Goal: Information Seeking & Learning: Learn about a topic

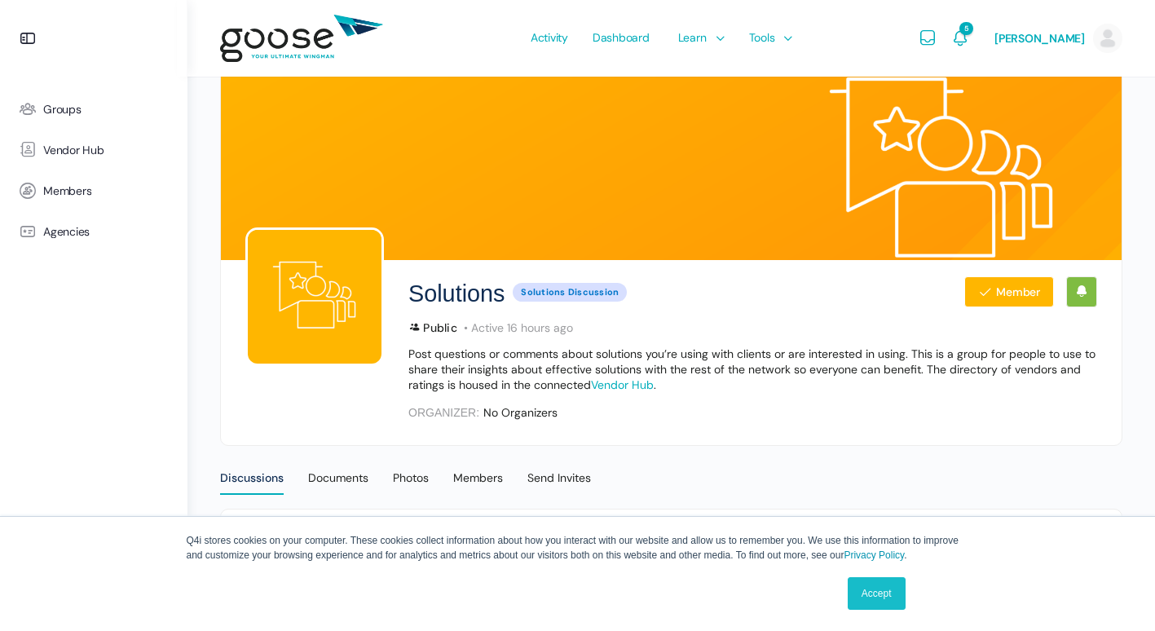
click at [899, 589] on link "Accept" at bounding box center [876, 593] width 58 height 33
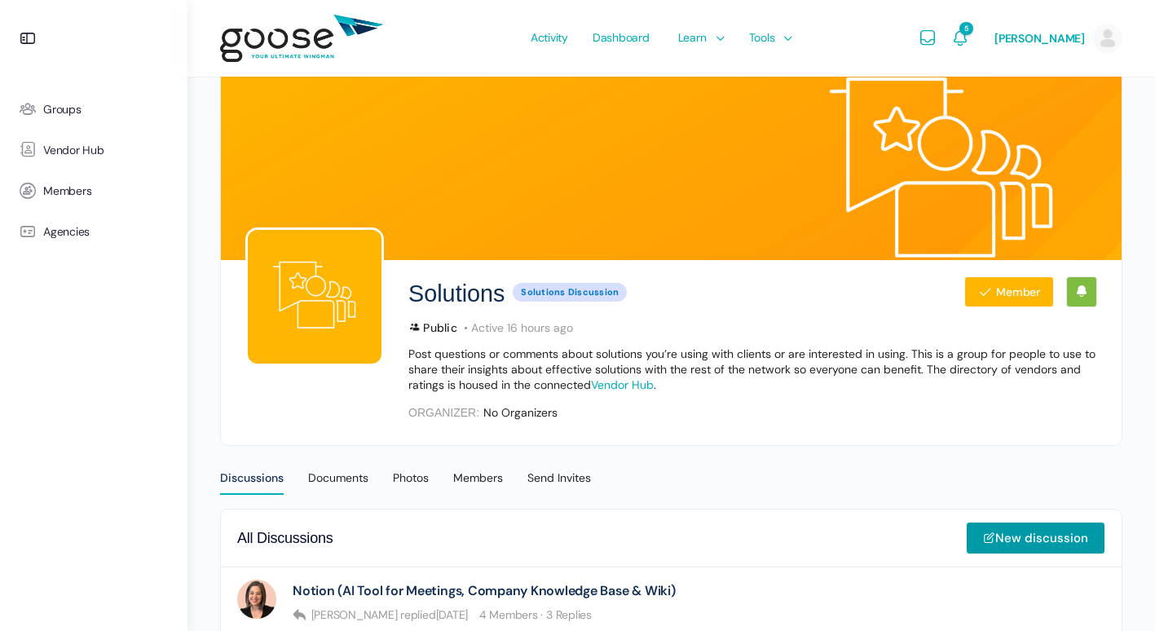
click at [228, 317] on e-page-transition at bounding box center [577, 315] width 1155 height 631
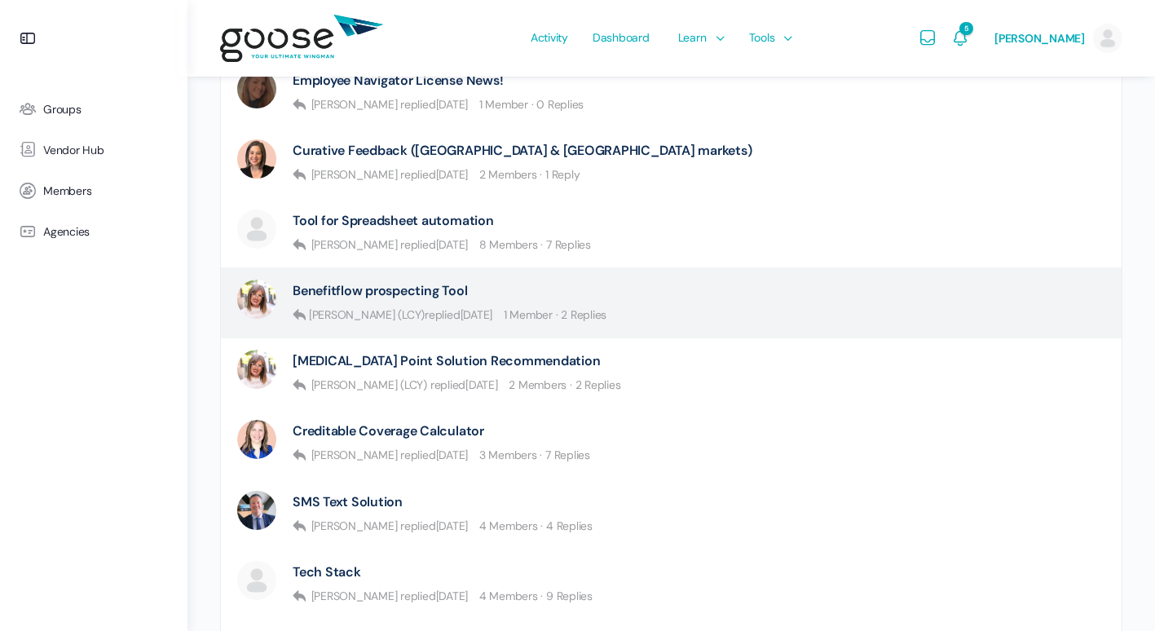
scroll to position [652, 0]
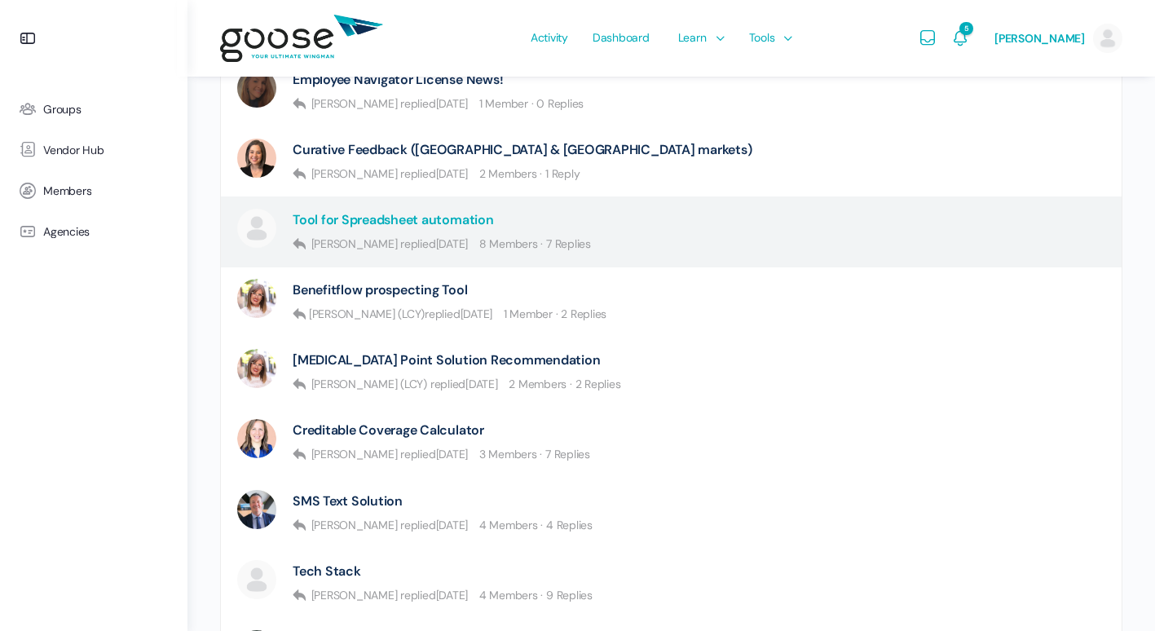
click at [342, 219] on link "Tool for Spreadsheet automation" at bounding box center [393, 219] width 201 height 15
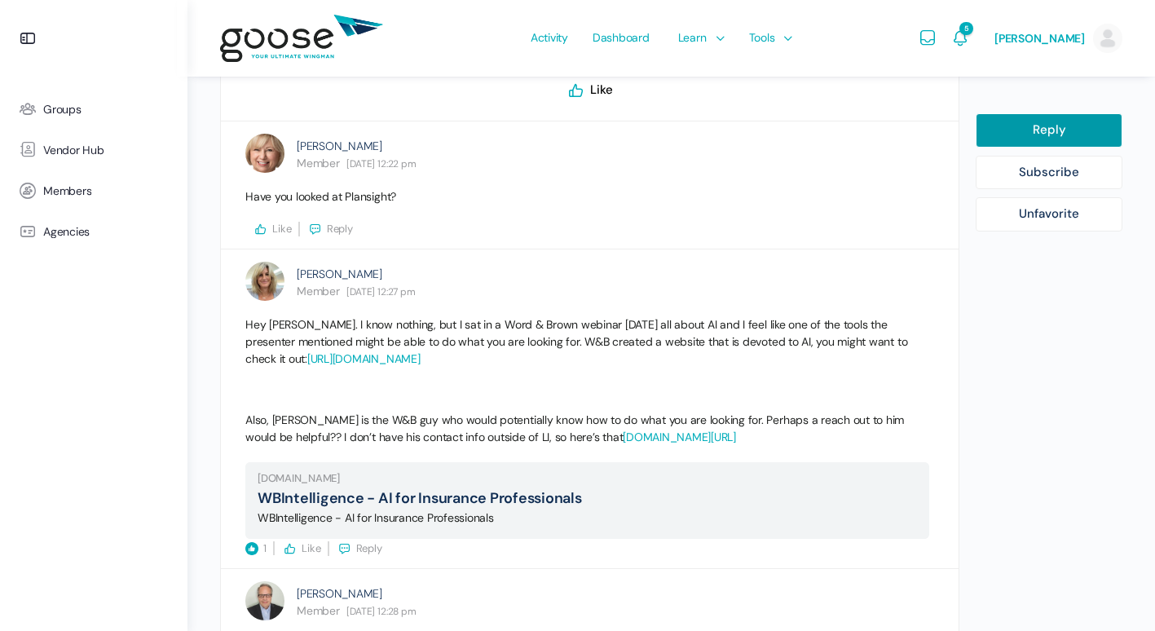
scroll to position [815, 0]
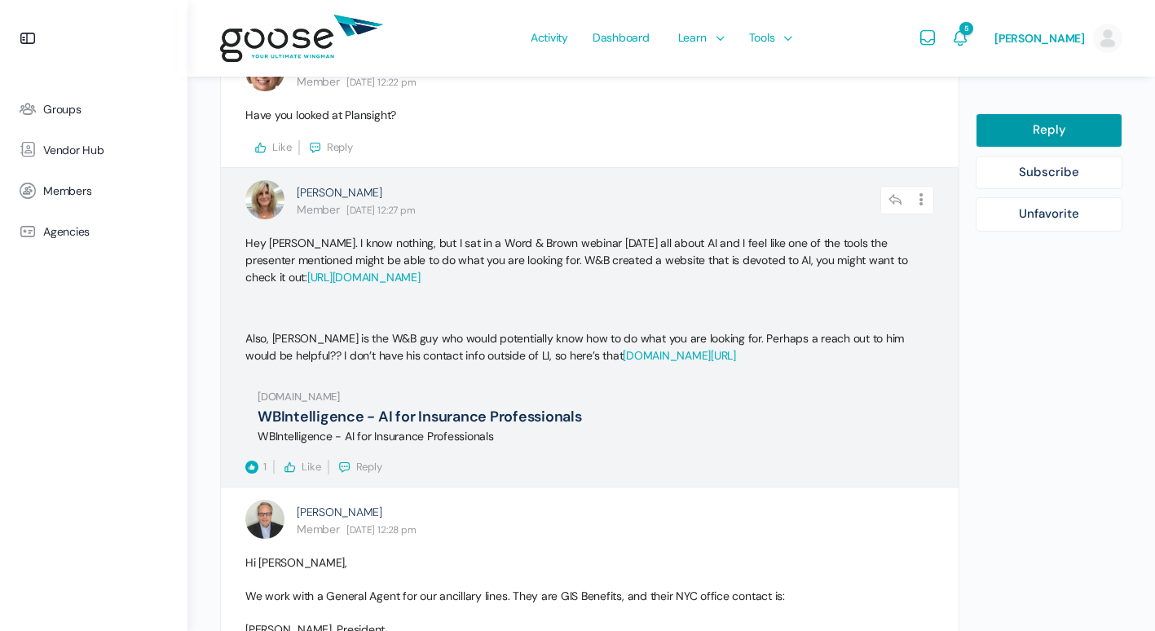
click at [389, 279] on link "https://wb-intelligence-sprint3.replit.app/" at bounding box center [363, 277] width 113 height 15
click at [337, 273] on link "https://wb-intelligence-sprint3.replit.app/" at bounding box center [363, 277] width 113 height 15
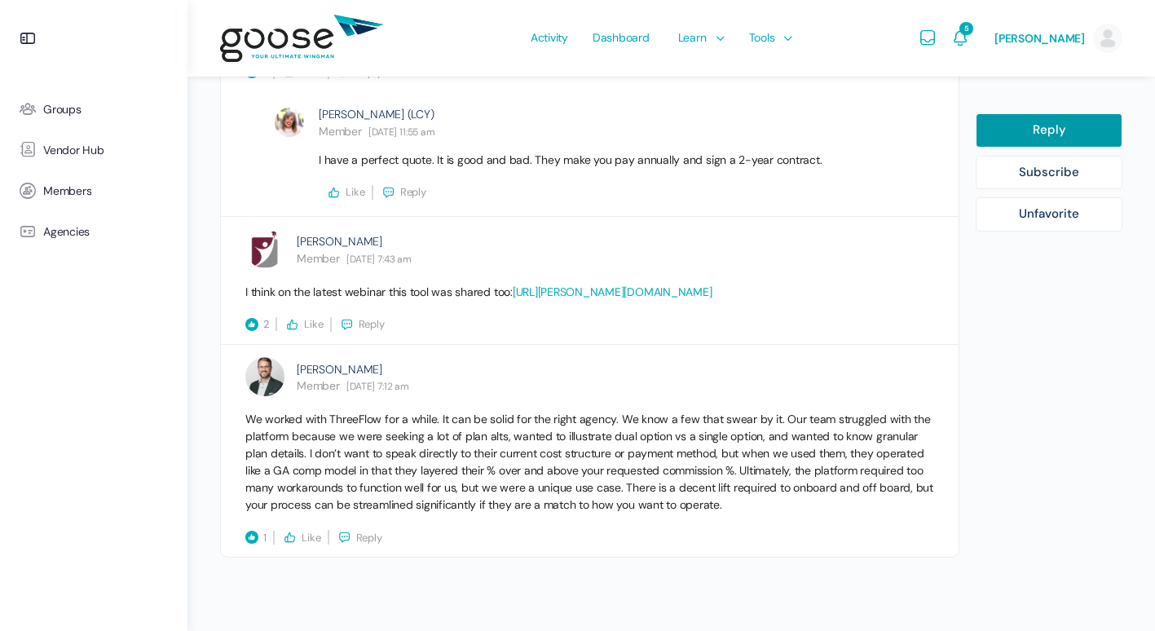
scroll to position [2350, 0]
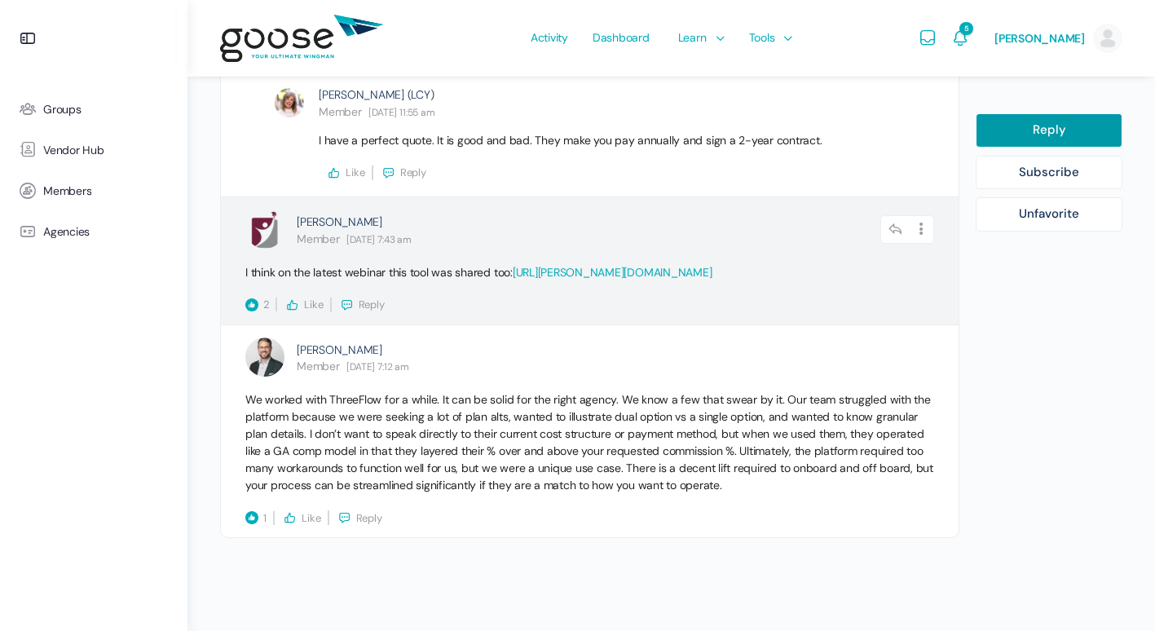
click at [556, 267] on link "https://manus.im/app" at bounding box center [613, 272] width 200 height 15
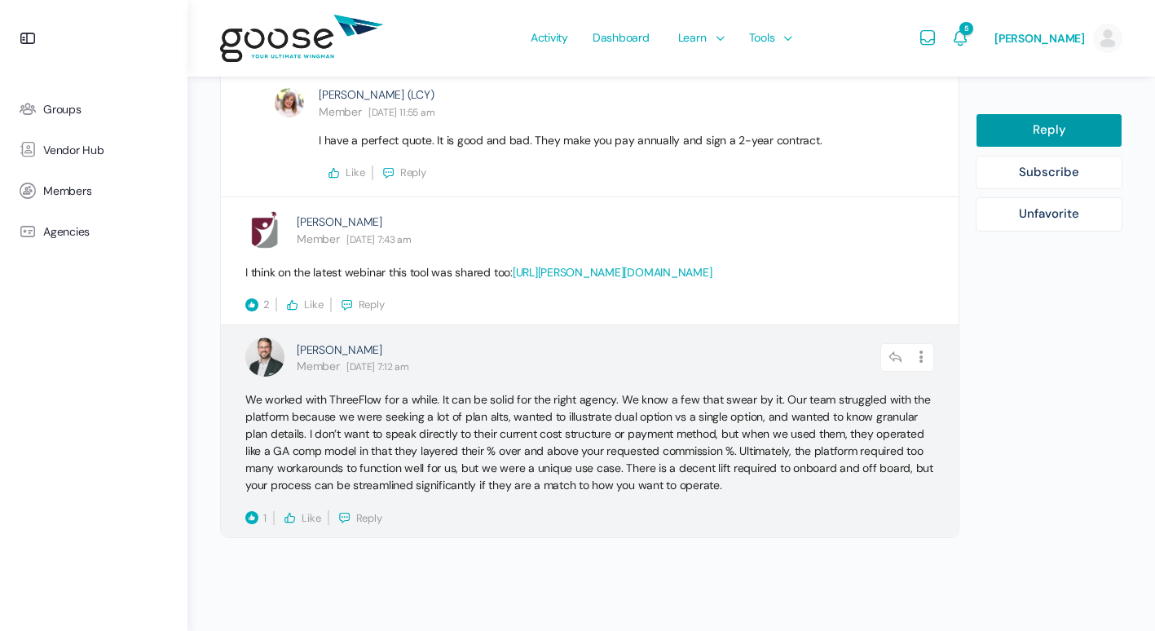
drag, startPoint x: 569, startPoint y: 446, endPoint x: 578, endPoint y: 450, distance: 9.8
drag, startPoint x: 578, startPoint y: 450, endPoint x: 469, endPoint y: 473, distance: 110.7
click at [468, 473] on p "We worked with ThreeFlow for a while. It can be solid for the right agency. We …" at bounding box center [589, 442] width 689 height 103
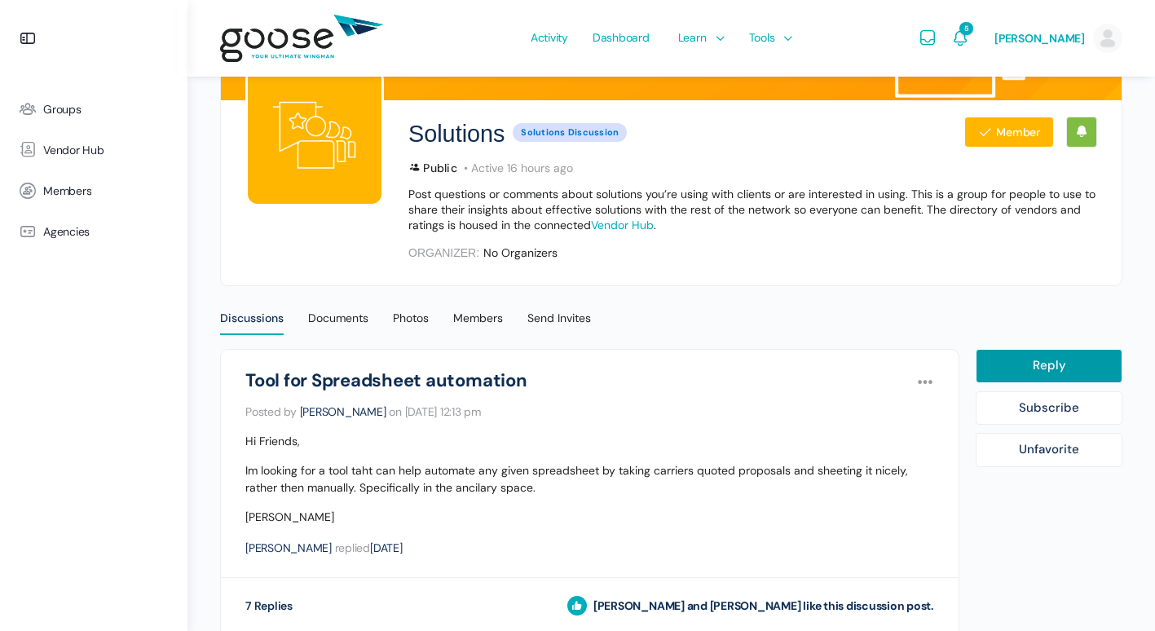
scroll to position [163, 0]
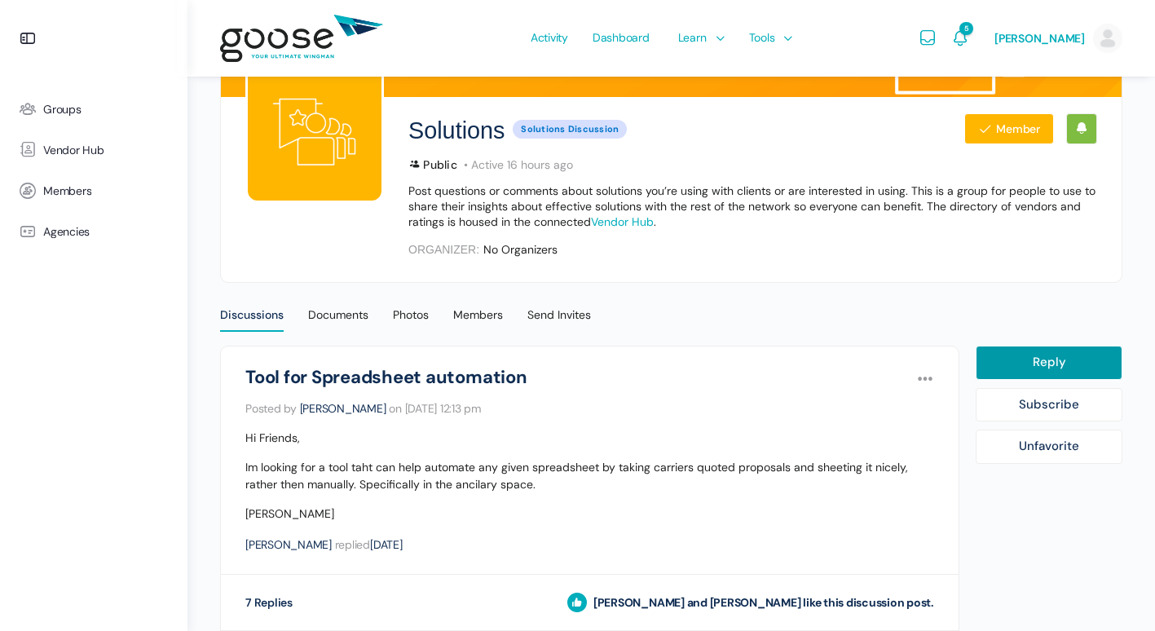
click at [276, 314] on div "Discussions" at bounding box center [252, 319] width 64 height 24
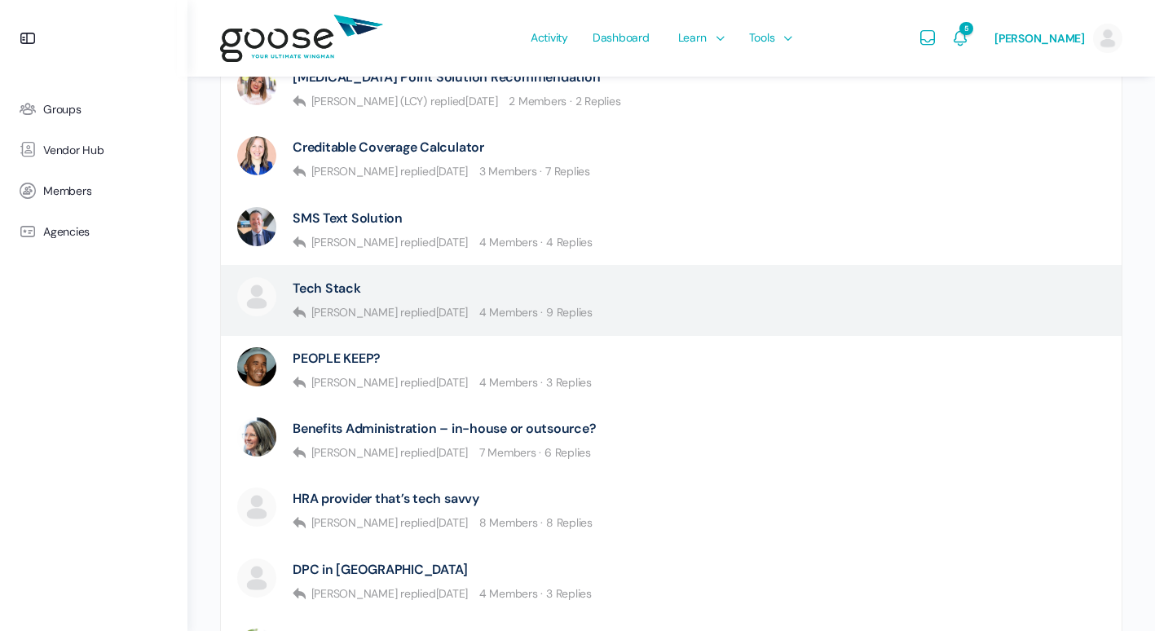
scroll to position [896, 0]
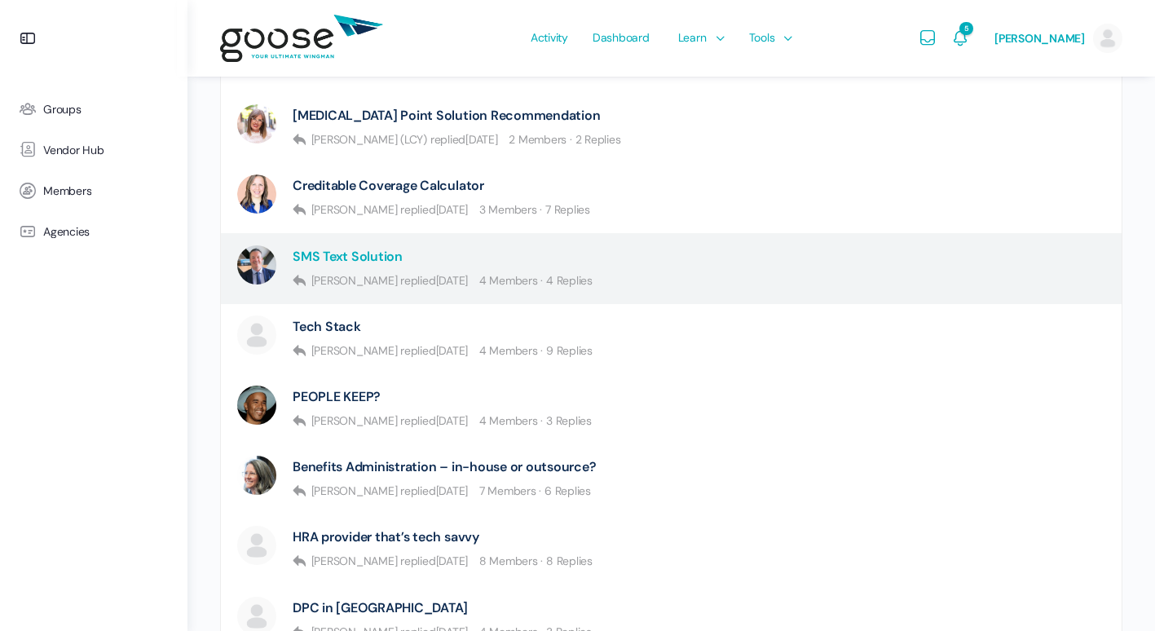
click at [341, 258] on link "SMS Text Solution" at bounding box center [348, 256] width 110 height 15
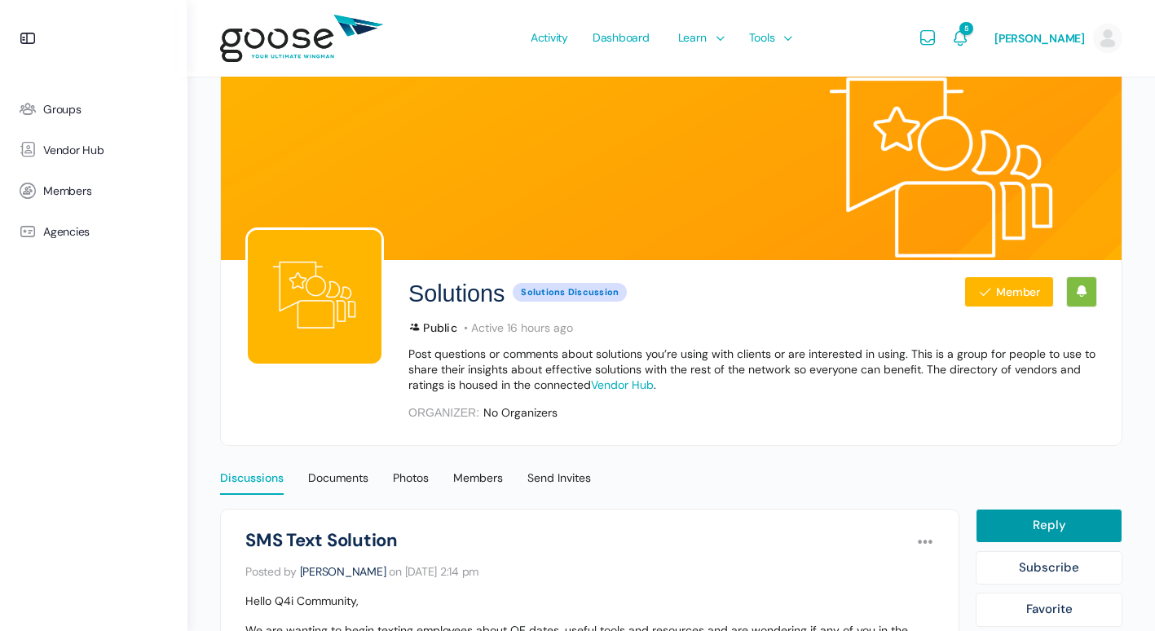
click at [249, 477] on div "Discussions" at bounding box center [252, 482] width 64 height 24
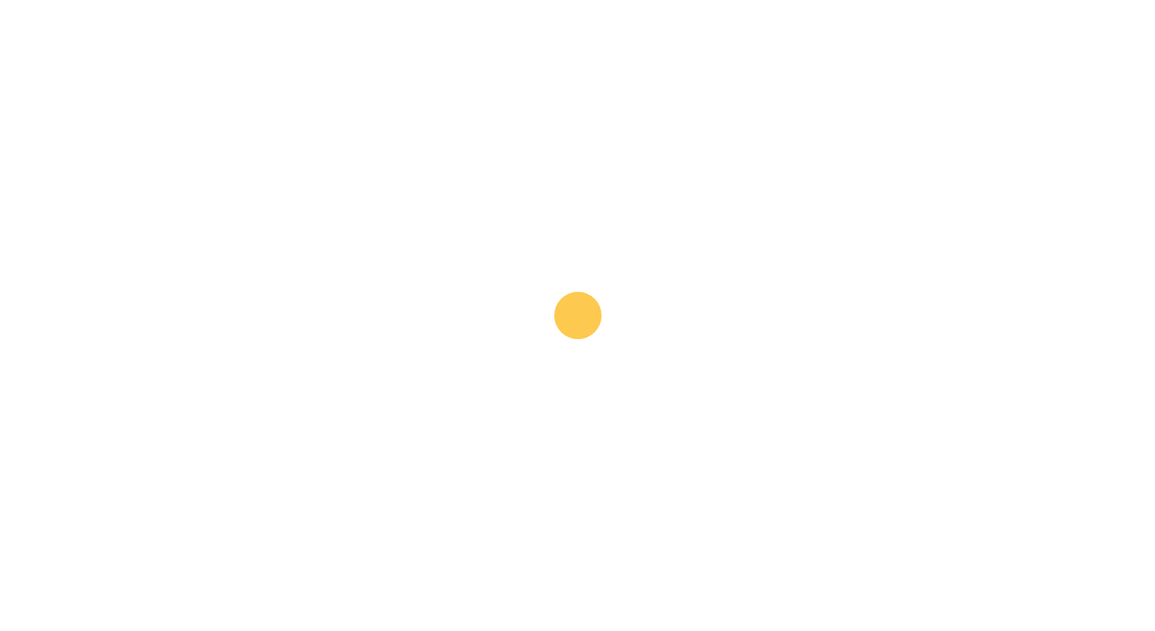
scroll to position [1583, 0]
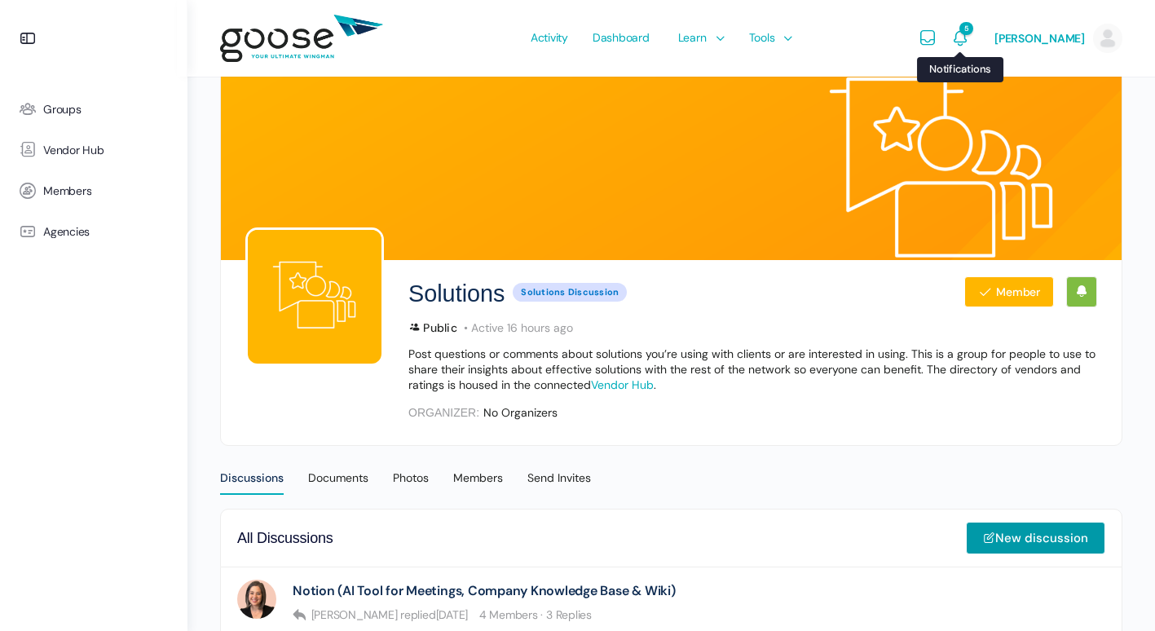
click at [970, 27] on span "5" at bounding box center [966, 28] width 14 height 13
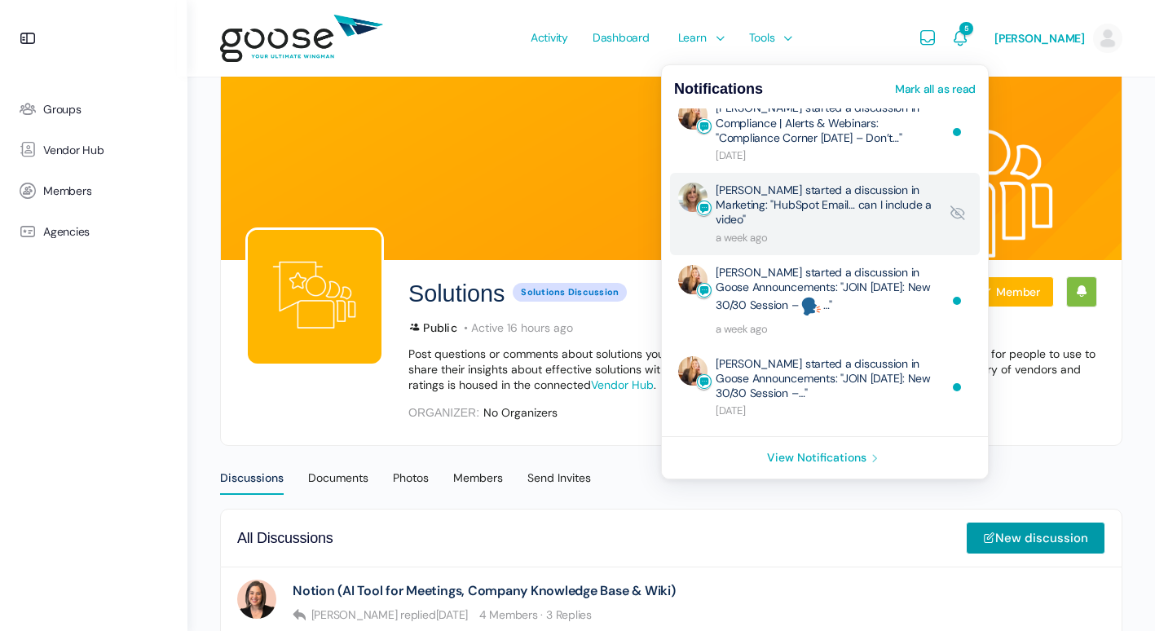
scroll to position [89, 0]
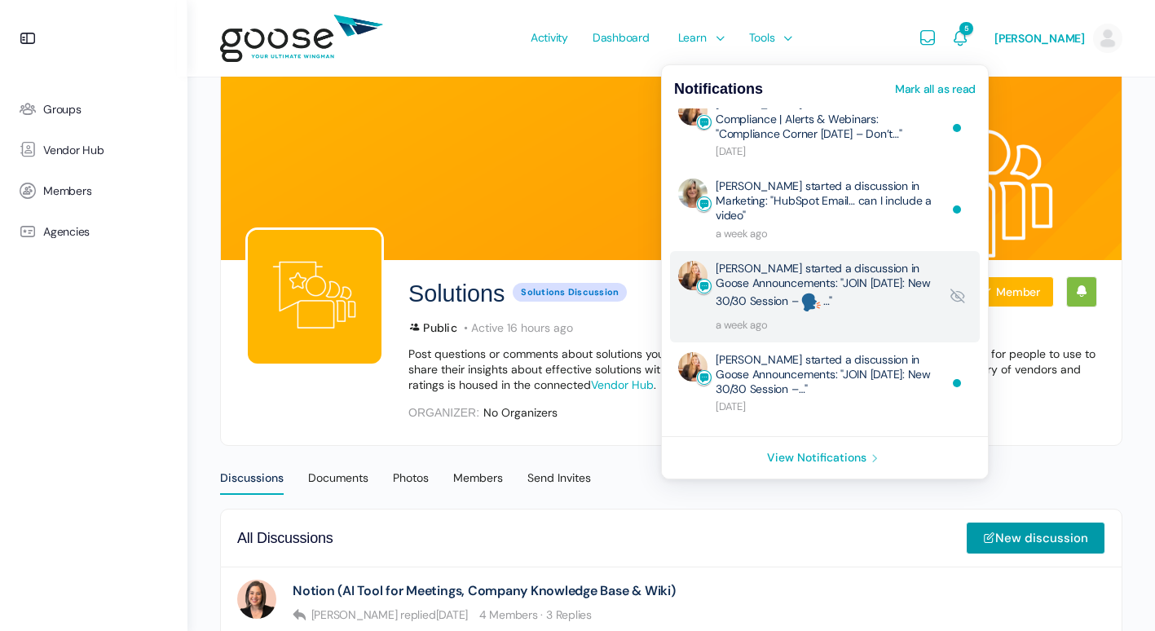
click at [732, 282] on img at bounding box center [728, 273] width 20 height 20
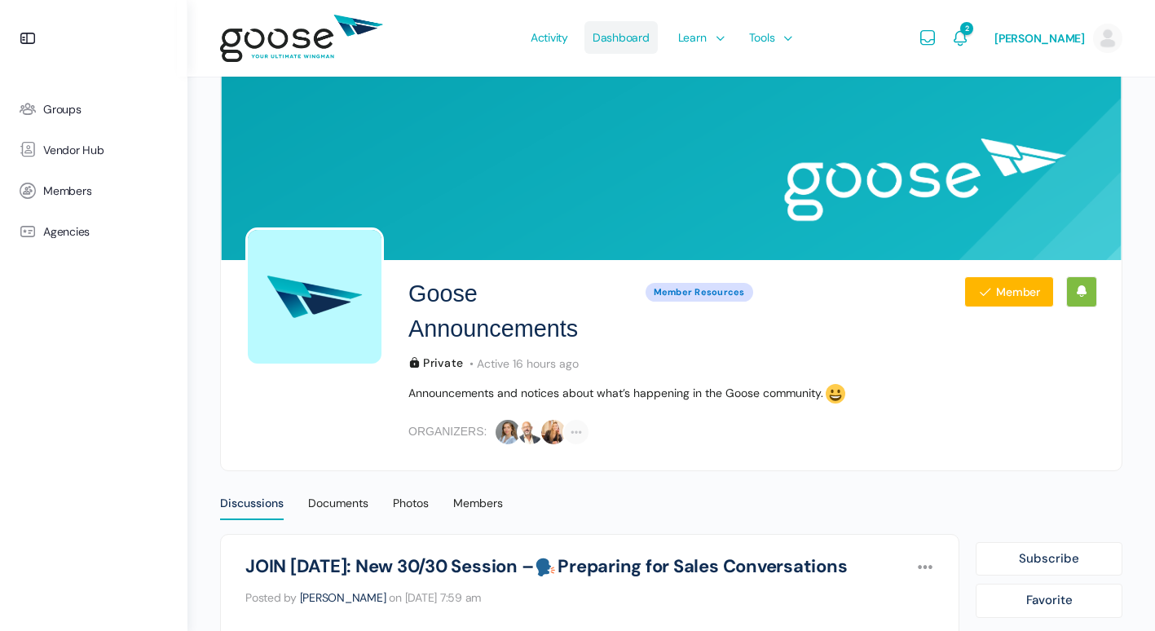
click at [646, 43] on span "Dashboard" at bounding box center [620, 37] width 57 height 77
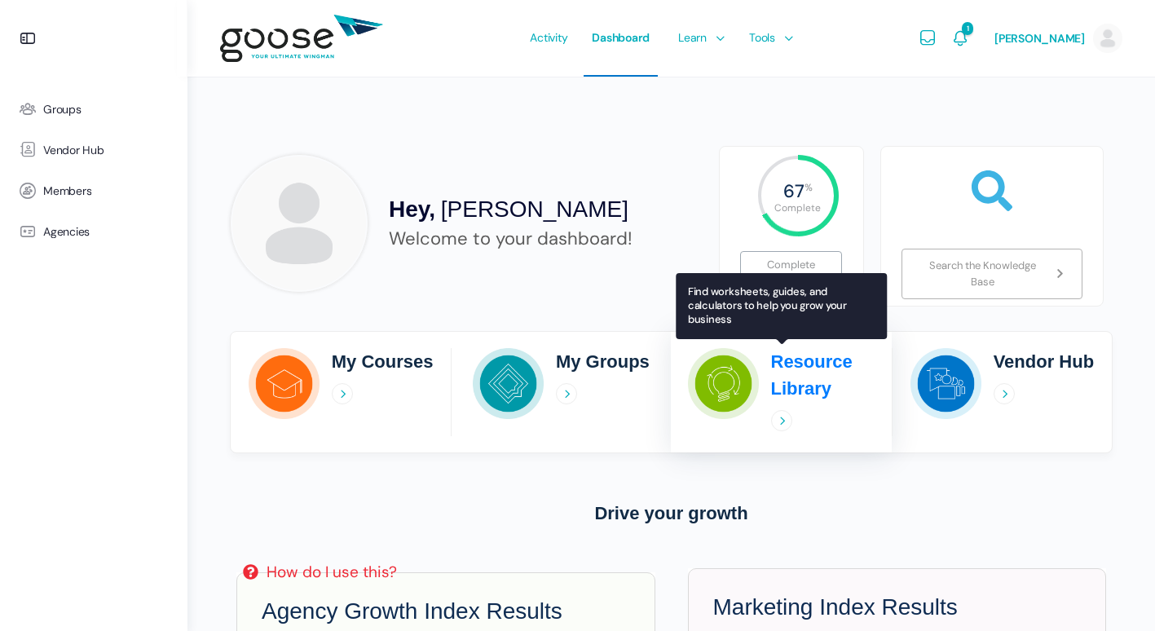
click at [803, 363] on h2 "Resource Library" at bounding box center [823, 375] width 104 height 54
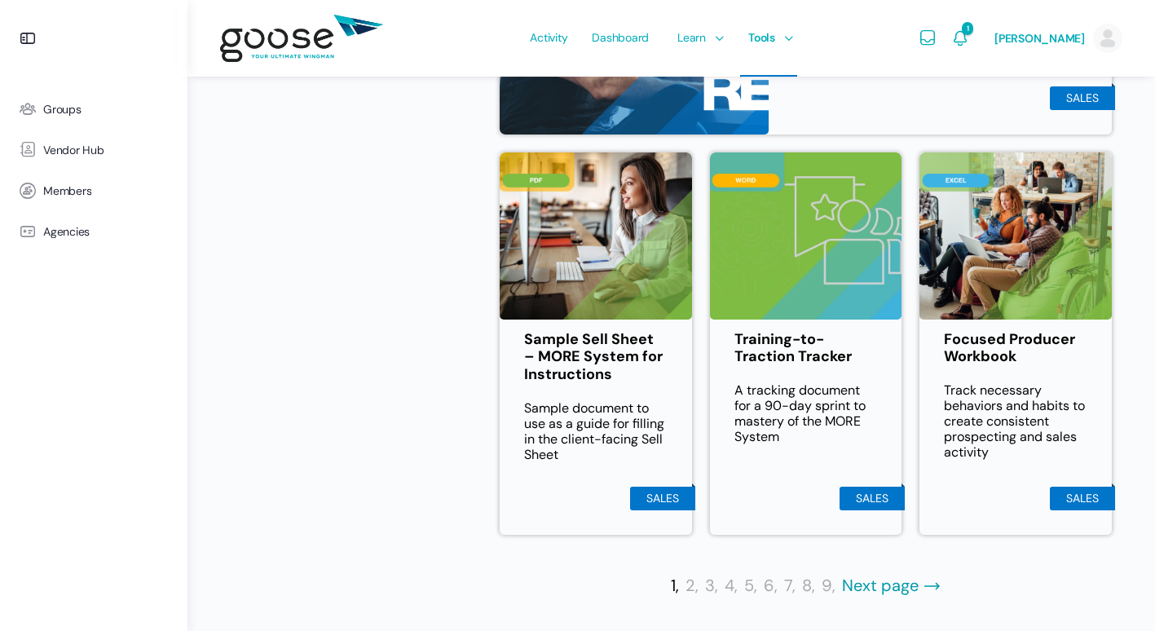
scroll to position [942, 0]
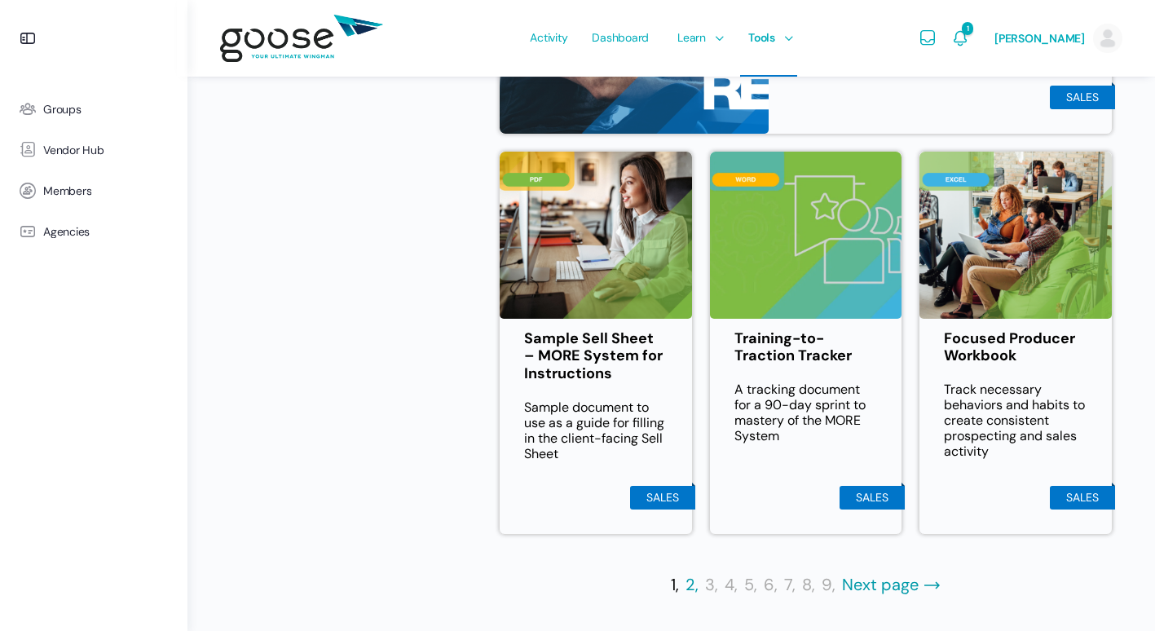
click at [693, 586] on link "2," at bounding box center [691, 585] width 13 height 20
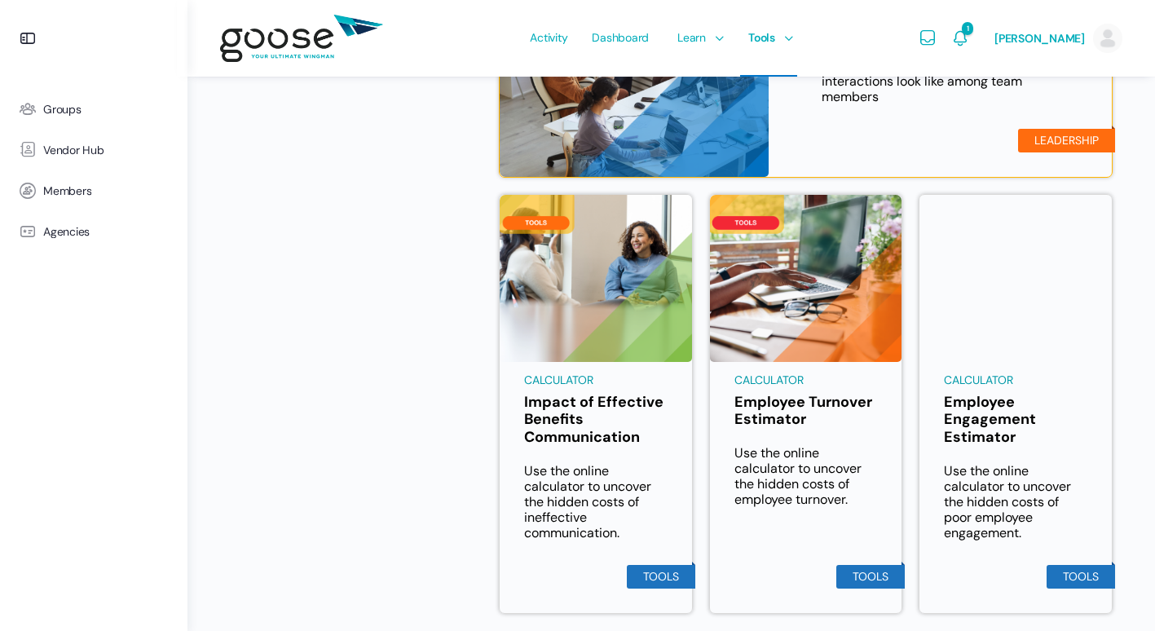
scroll to position [975, 0]
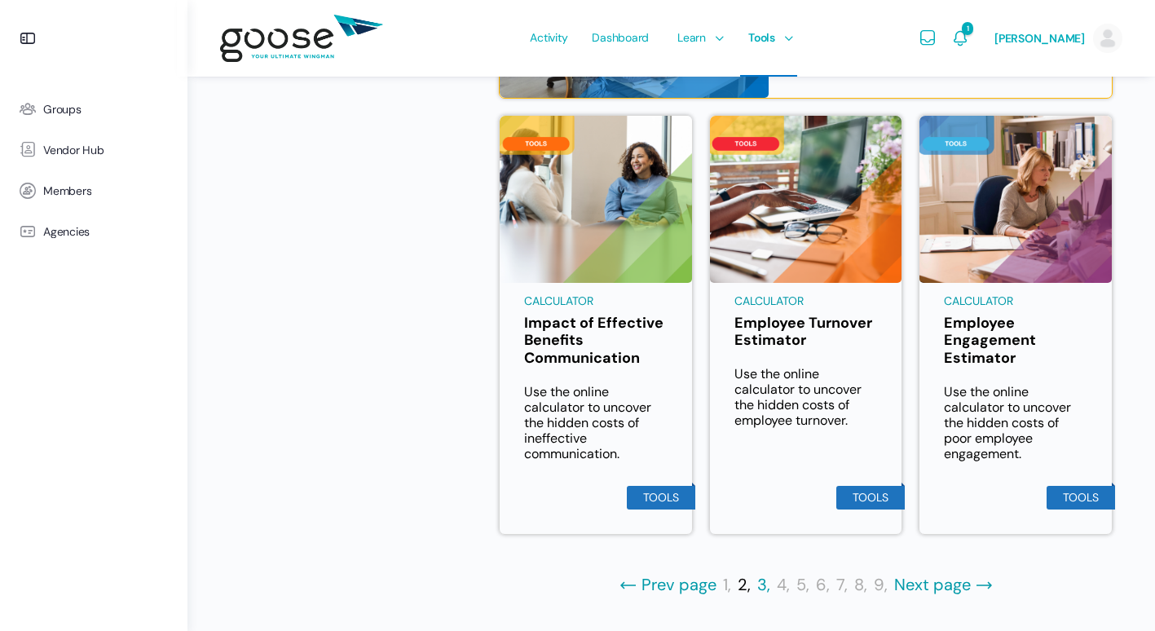
click at [757, 585] on link "3," at bounding box center [763, 585] width 13 height 20
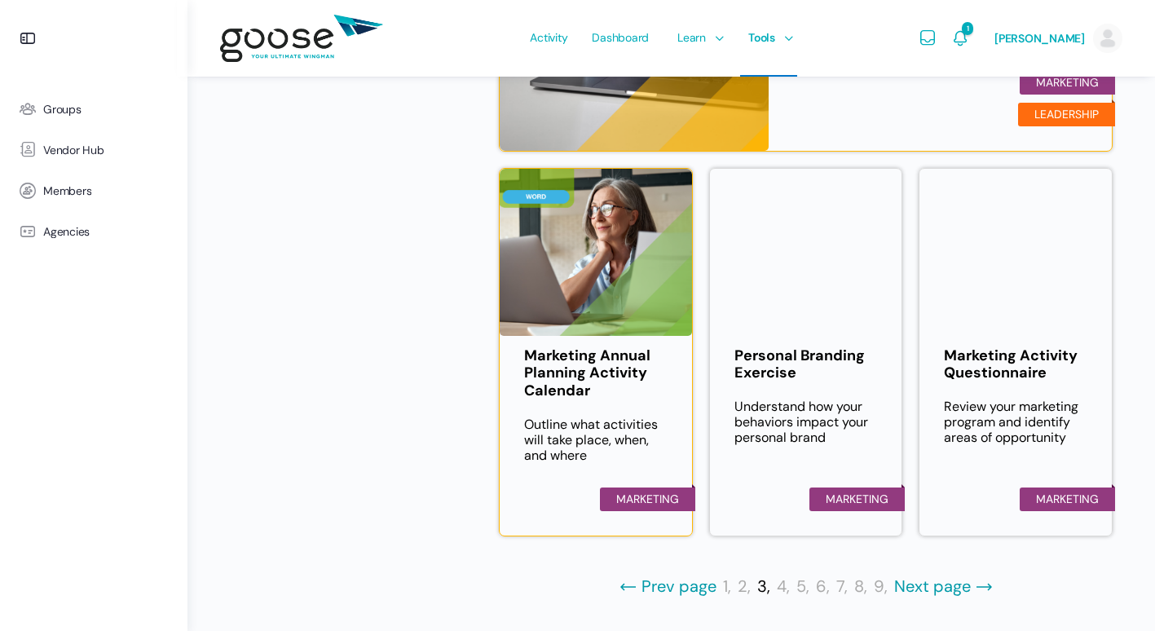
scroll to position [1012, 0]
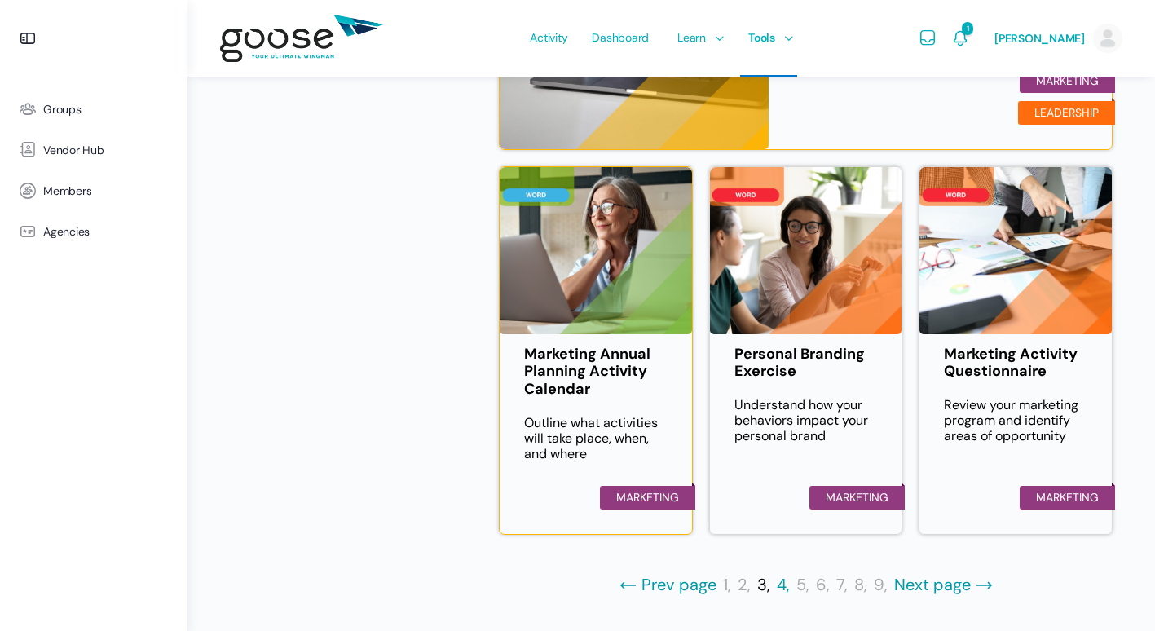
click at [783, 590] on link "4," at bounding box center [783, 585] width 13 height 20
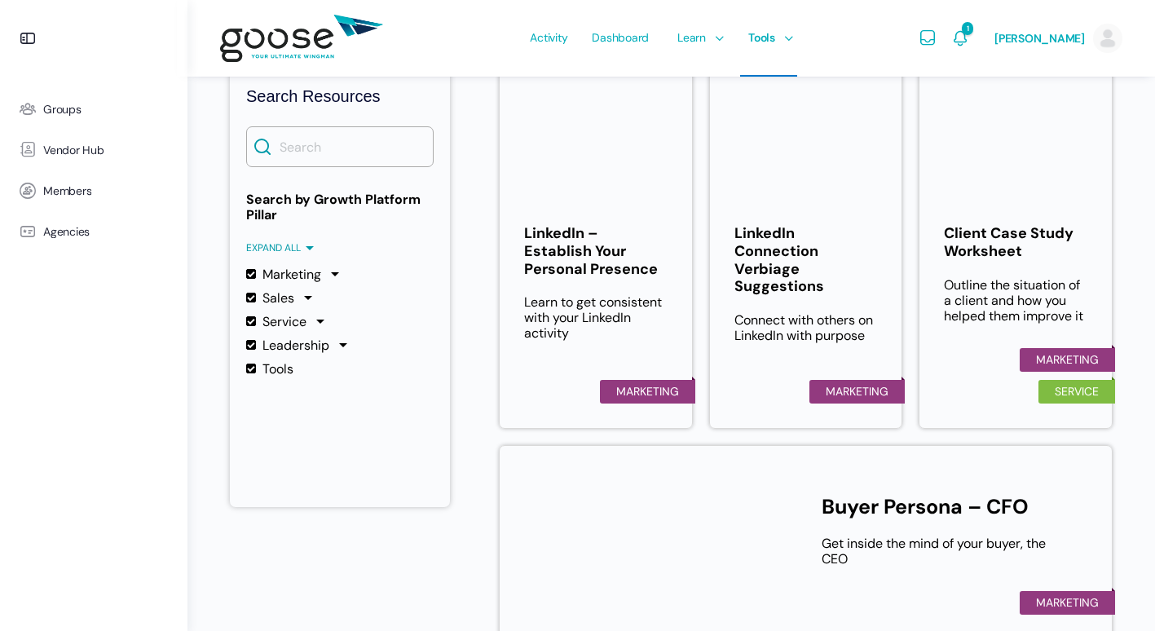
scroll to position [407, 0]
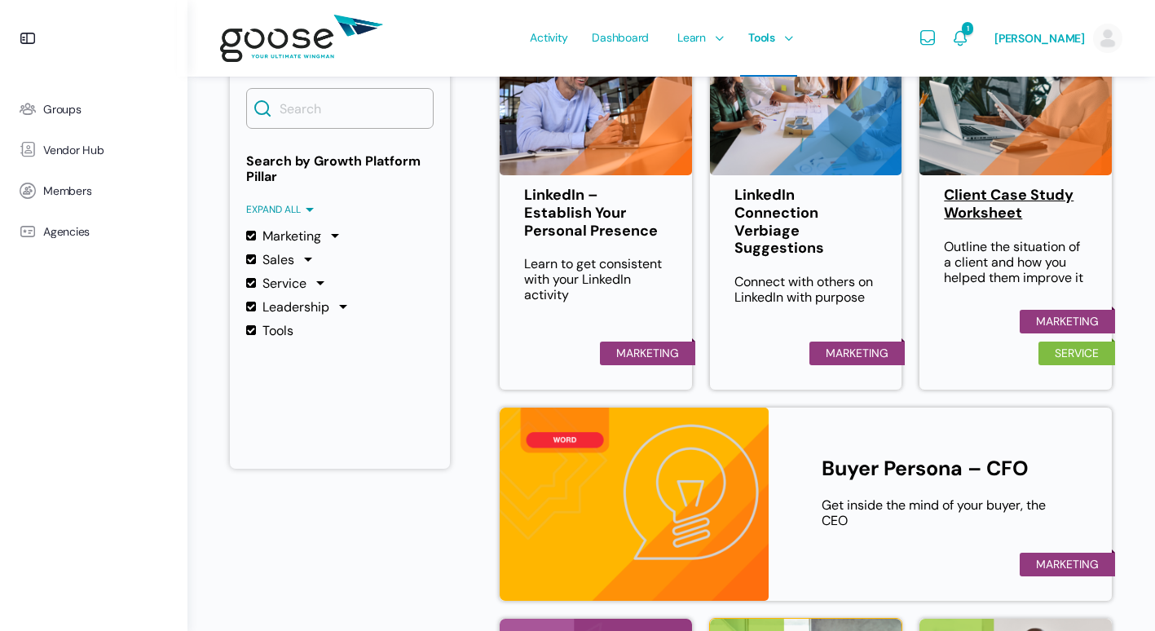
click at [984, 214] on link "Client Case Study Worksheet" at bounding box center [1015, 204] width 143 height 35
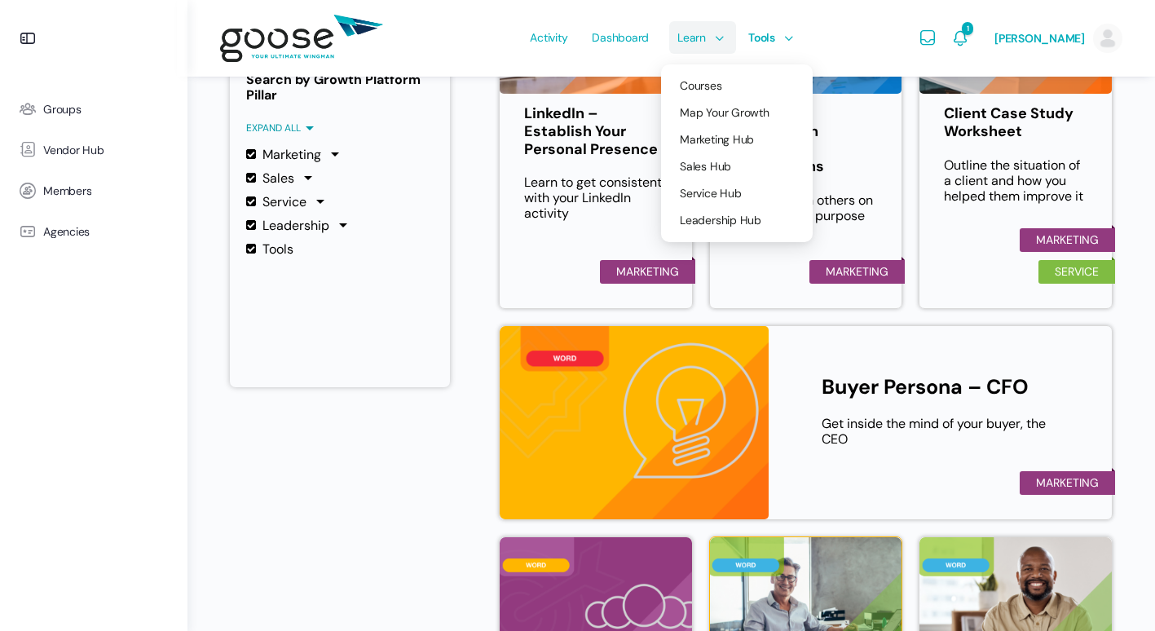
click at [691, 9] on span "Learn" at bounding box center [691, 37] width 29 height 77
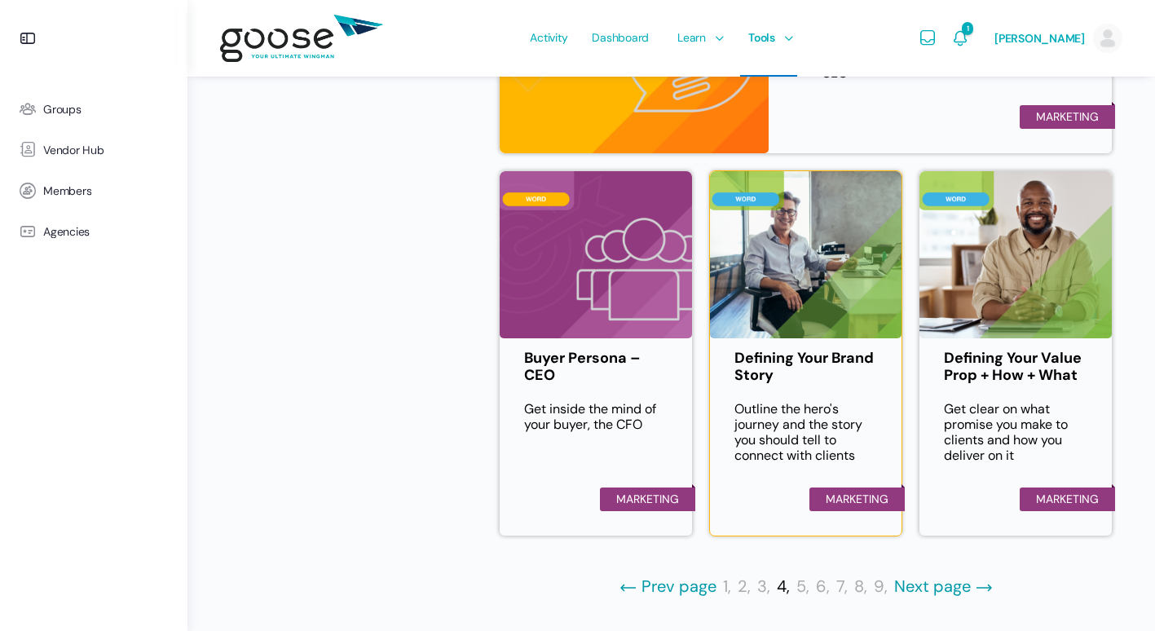
scroll to position [856, 0]
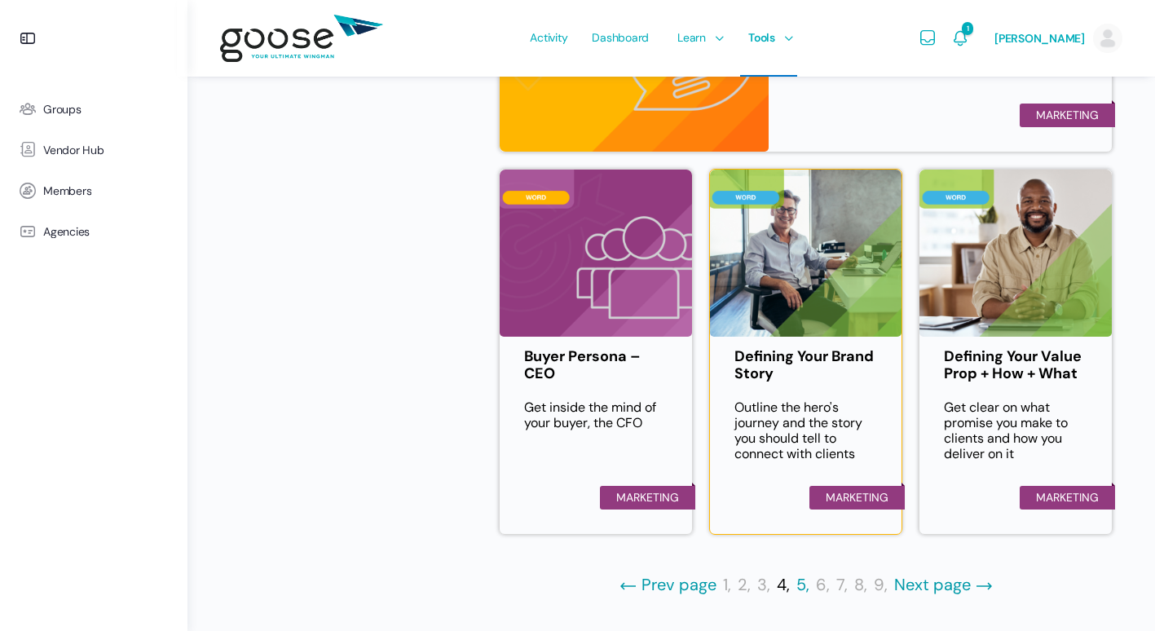
click at [806, 589] on link "5," at bounding box center [802, 585] width 13 height 20
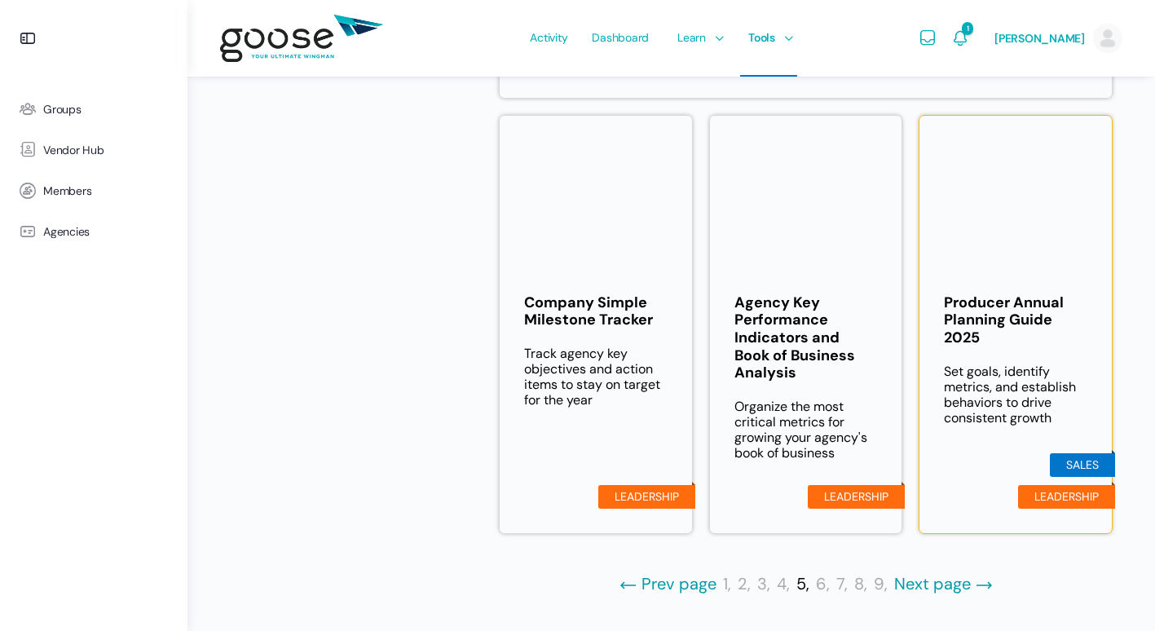
scroll to position [992, 0]
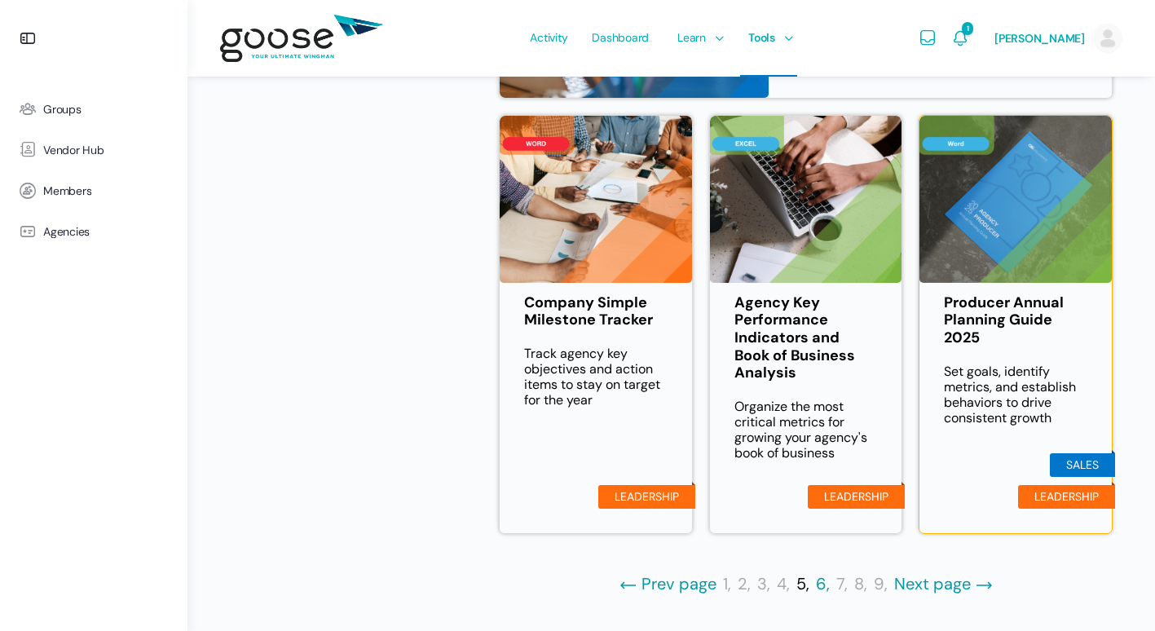
click at [823, 585] on link "6," at bounding box center [823, 584] width 14 height 20
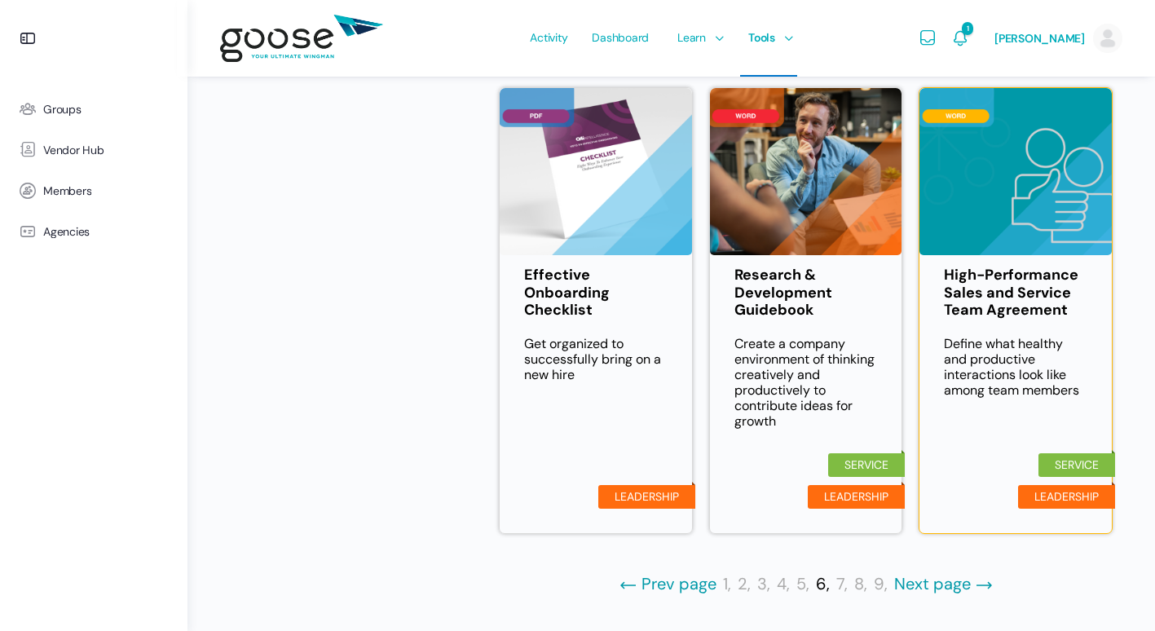
scroll to position [1027, 0]
click at [556, 302] on link "Effective Onboarding Checklist" at bounding box center [595, 292] width 143 height 53
click at [836, 588] on link "7," at bounding box center [841, 584] width 11 height 20
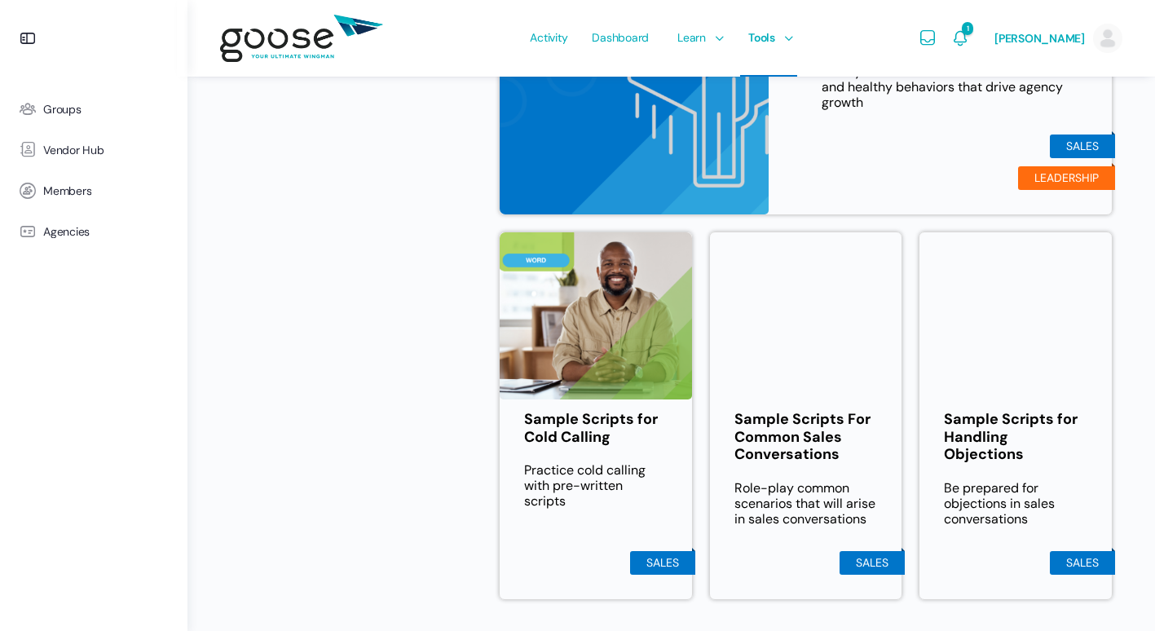
scroll to position [971, 0]
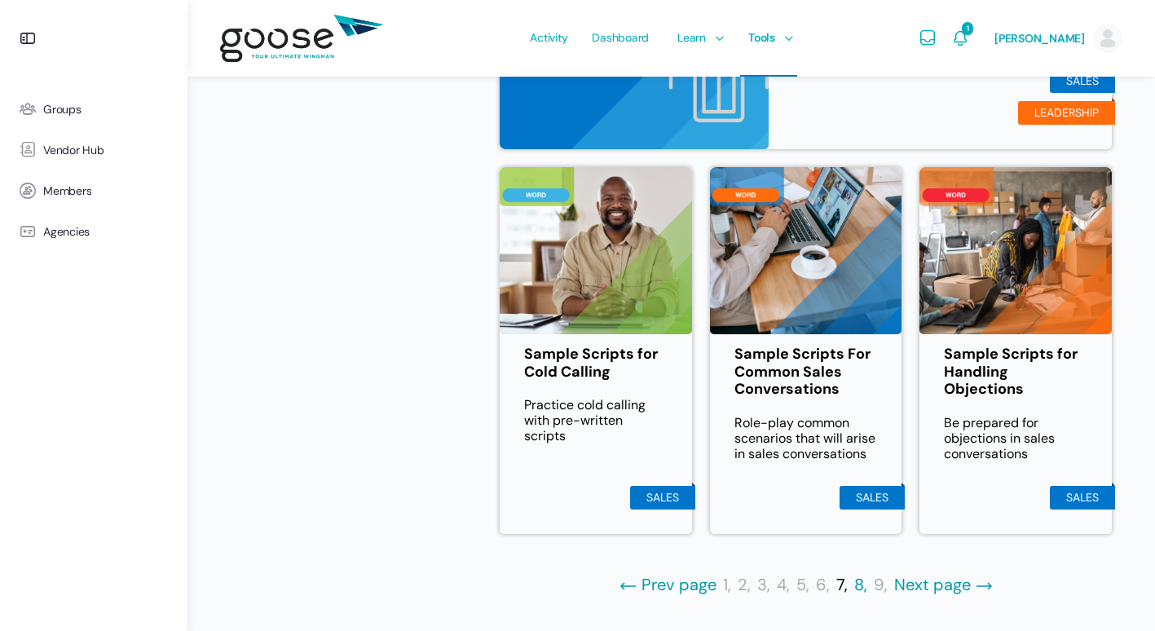
click at [862, 586] on link "8," at bounding box center [860, 585] width 13 height 20
click at [857, 588] on link "8," at bounding box center [860, 585] width 13 height 20
click at [874, 584] on link "9," at bounding box center [881, 585] width 14 height 20
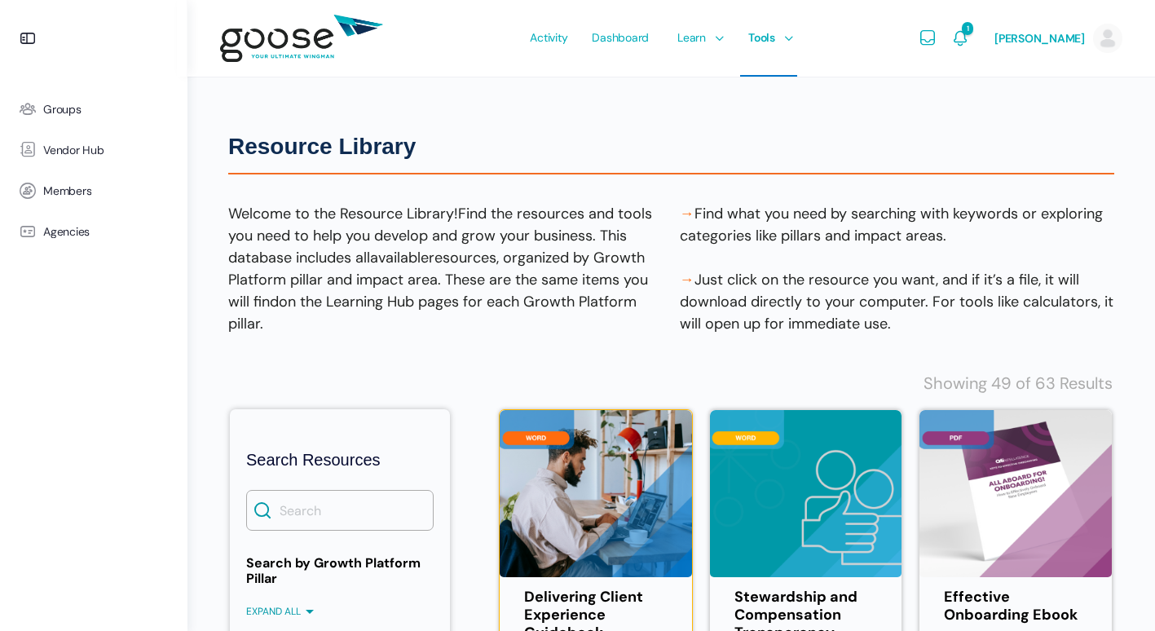
scroll to position [0, 0]
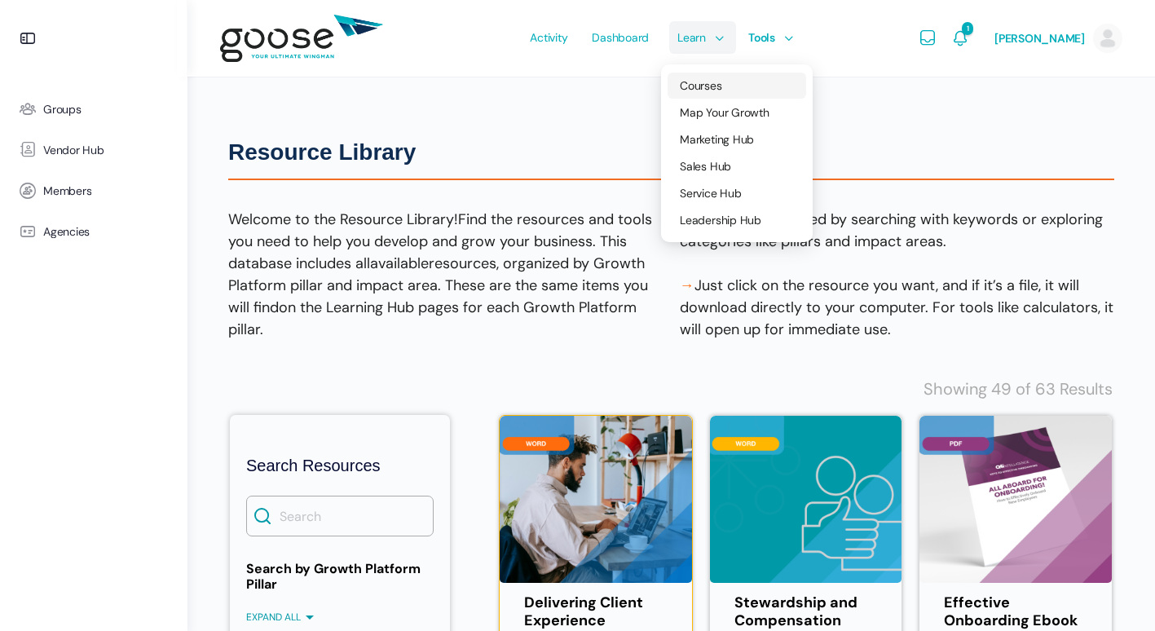
click at [712, 86] on span "Courses" at bounding box center [701, 85] width 42 height 15
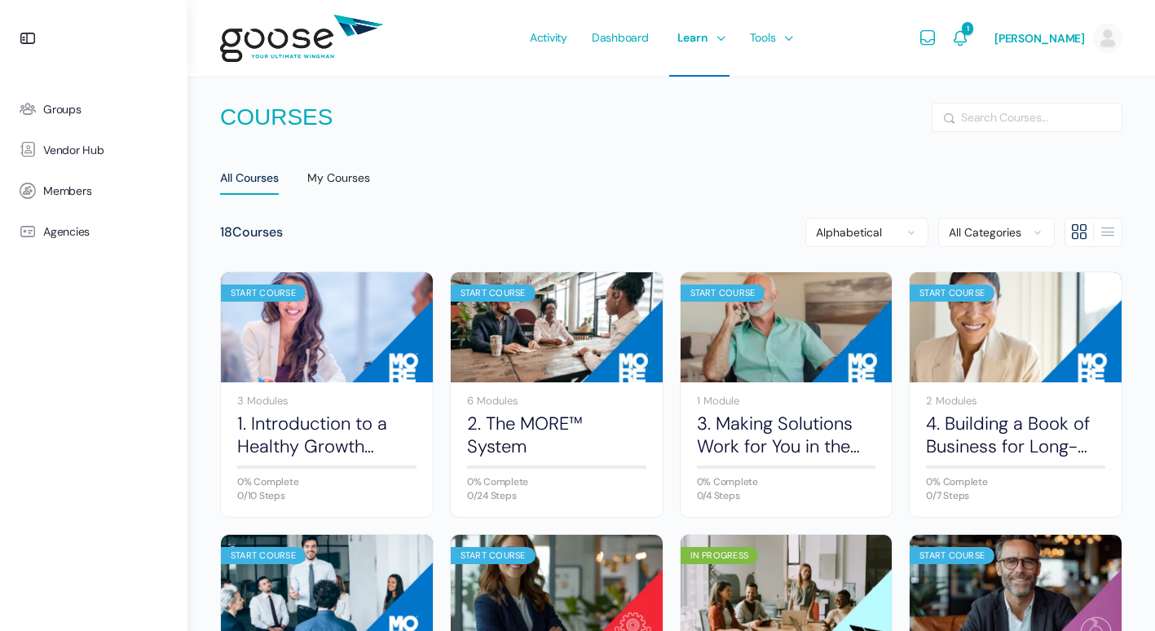
click at [373, 176] on li "My Courses" at bounding box center [350, 178] width 87 height 38
click at [359, 178] on div "My Courses" at bounding box center [338, 182] width 63 height 24
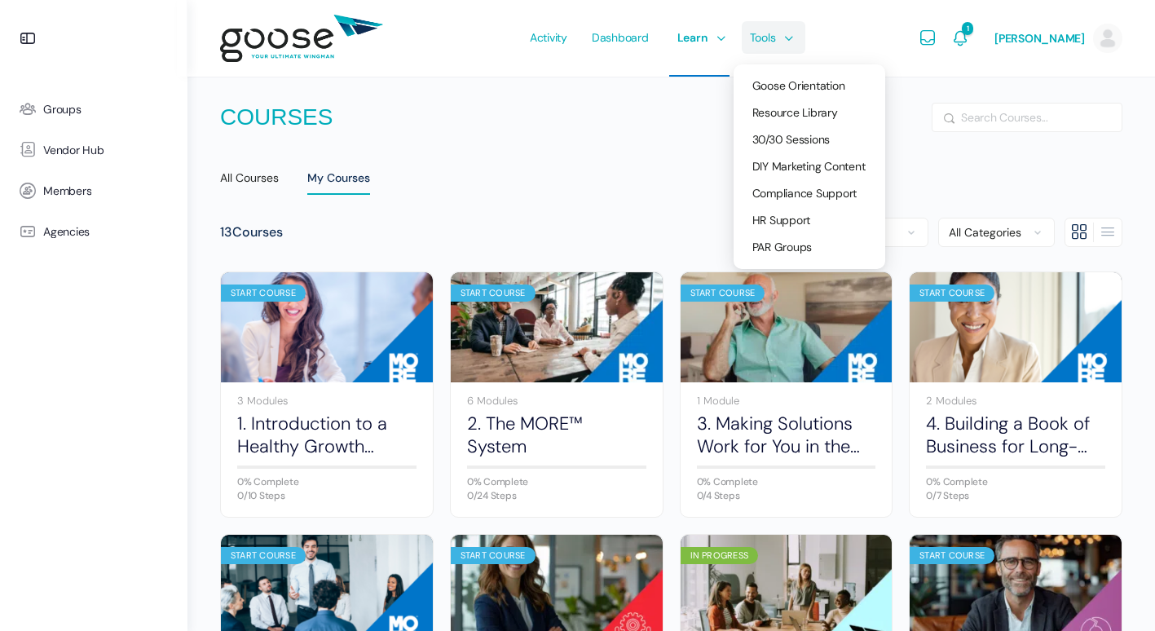
click at [774, 57] on span "Tools" at bounding box center [763, 37] width 26 height 77
click at [792, 140] on span "30/30 Sessions" at bounding box center [791, 139] width 78 height 15
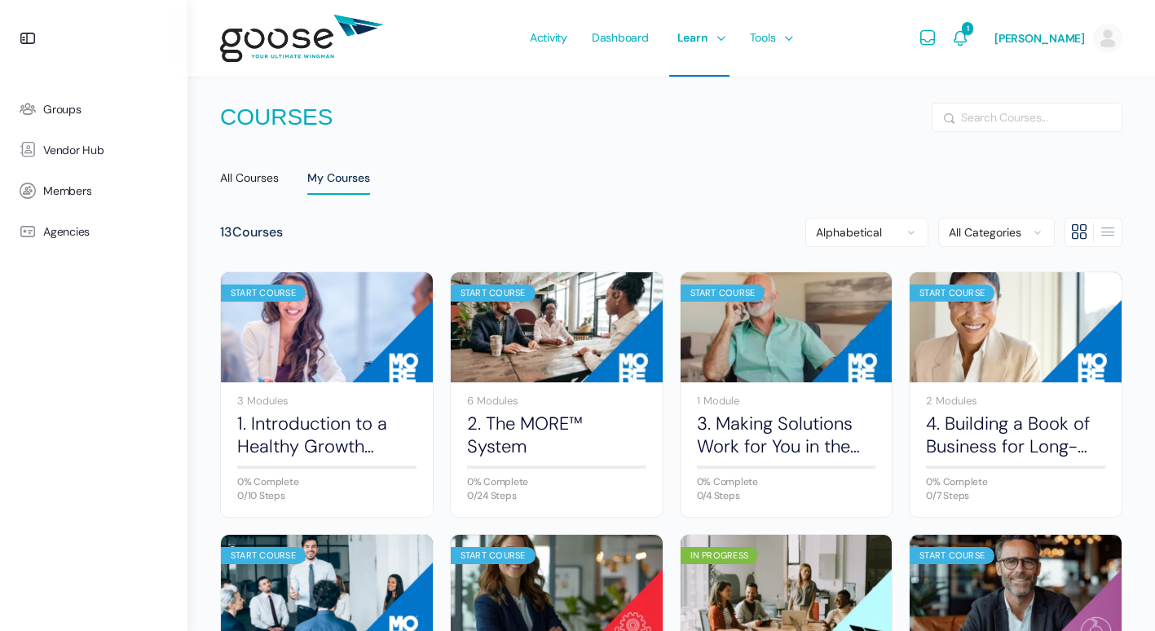
click at [772, 50] on e-page-transition at bounding box center [577, 315] width 1155 height 631
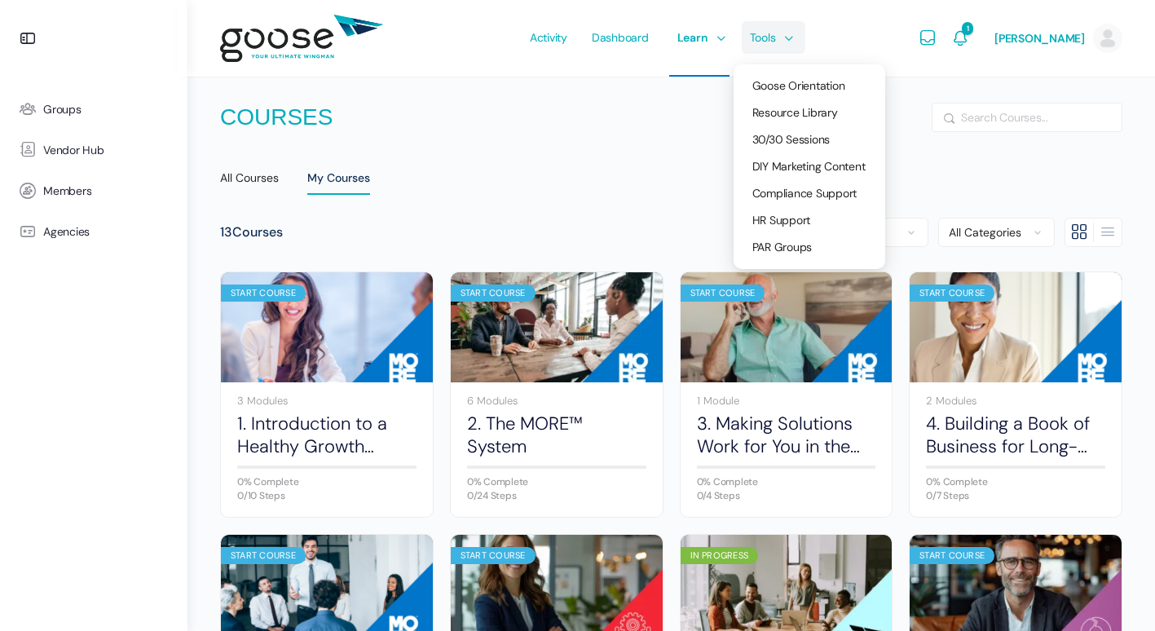
click at [773, 41] on span "Tools" at bounding box center [763, 37] width 26 height 77
click at [815, 189] on span "Compliance Support" at bounding box center [804, 193] width 105 height 15
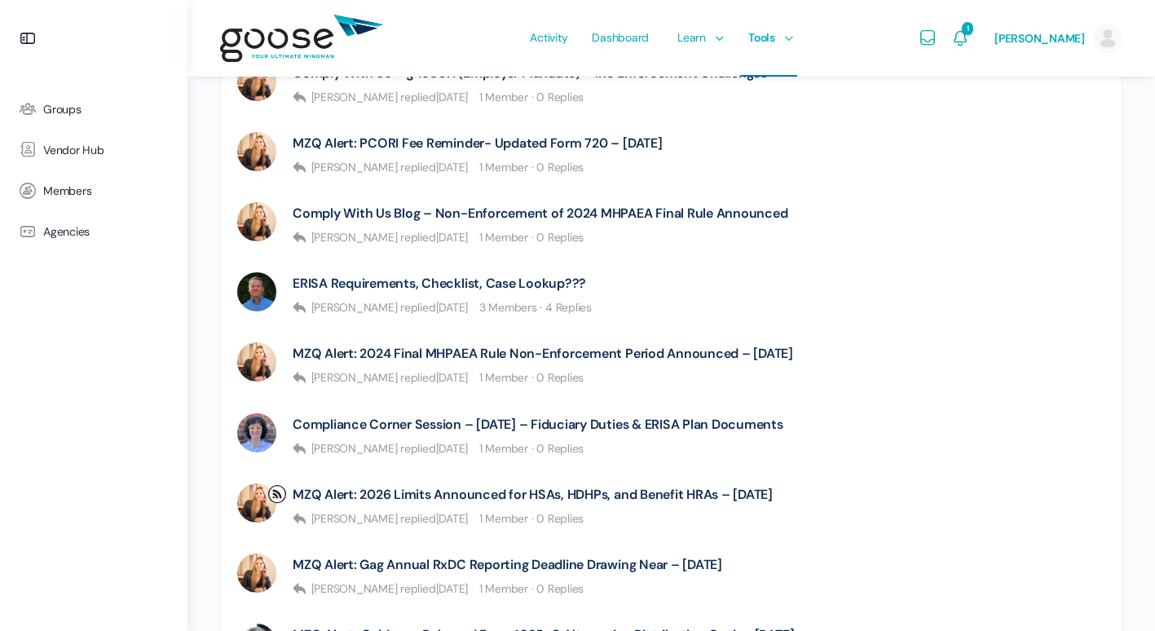
scroll to position [1059, 0]
